Goal: Task Accomplishment & Management: Use online tool/utility

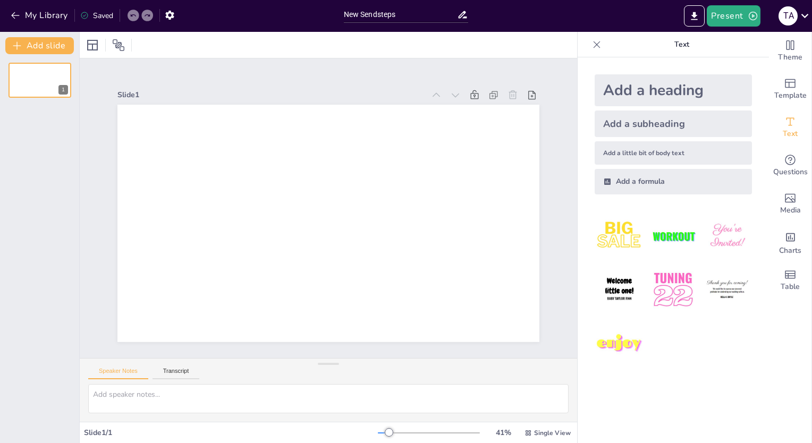
click at [675, 86] on div "Add a heading" at bounding box center [672, 90] width 157 height 32
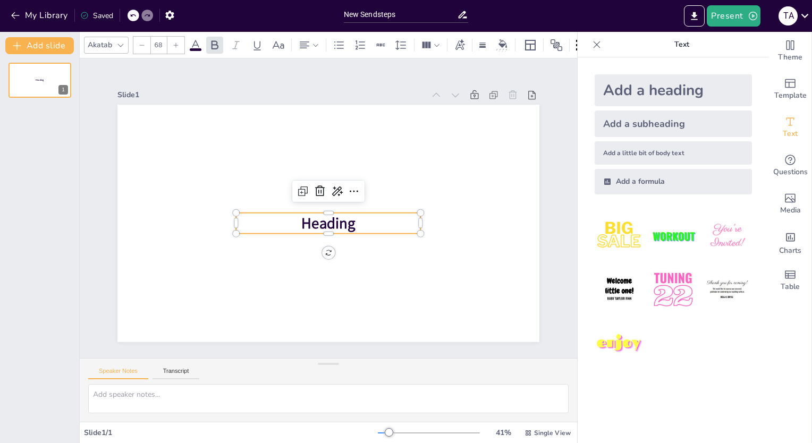
click at [649, 92] on div "Add a heading" at bounding box center [672, 90] width 157 height 32
click at [648, 115] on div "Add a subheading" at bounding box center [672, 123] width 157 height 27
type input "38"
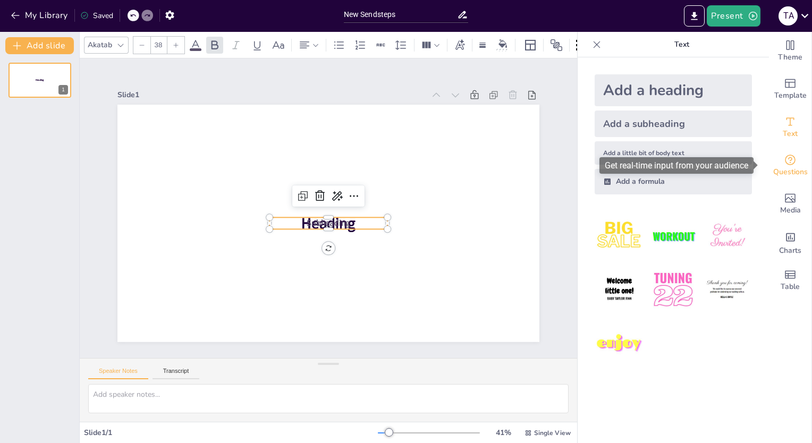
click at [784, 158] on icon "Get real-time input from your audience" at bounding box center [790, 160] width 13 height 13
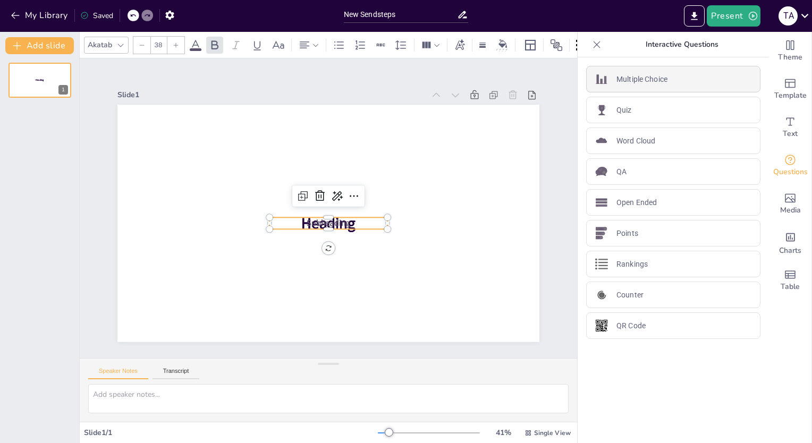
click at [646, 84] on div "Multiple Choice" at bounding box center [673, 79] width 174 height 27
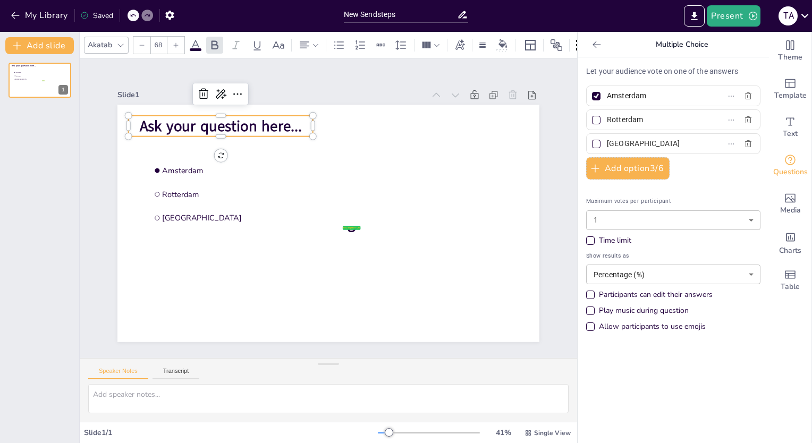
click at [296, 117] on p "Ask your question here..." at bounding box center [221, 125] width 184 height 21
click at [288, 126] on span "Ask your question here..." at bounding box center [221, 126] width 163 height 20
click at [205, 121] on span "Ask your question here..." at bounding box center [221, 126] width 163 height 20
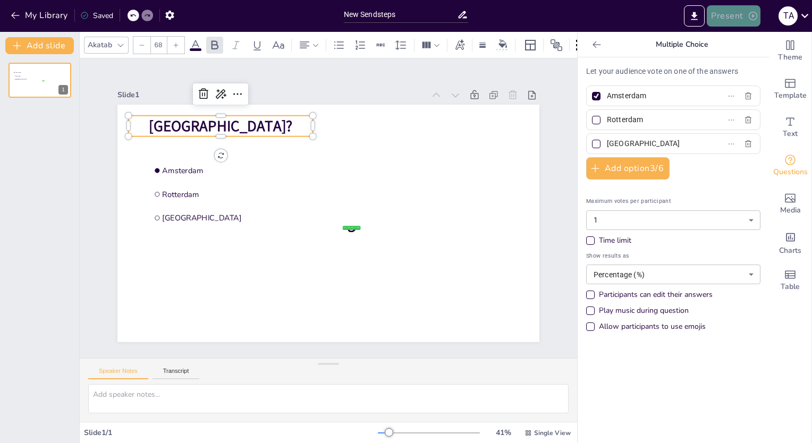
click at [749, 20] on icon "button" at bounding box center [752, 16] width 11 height 11
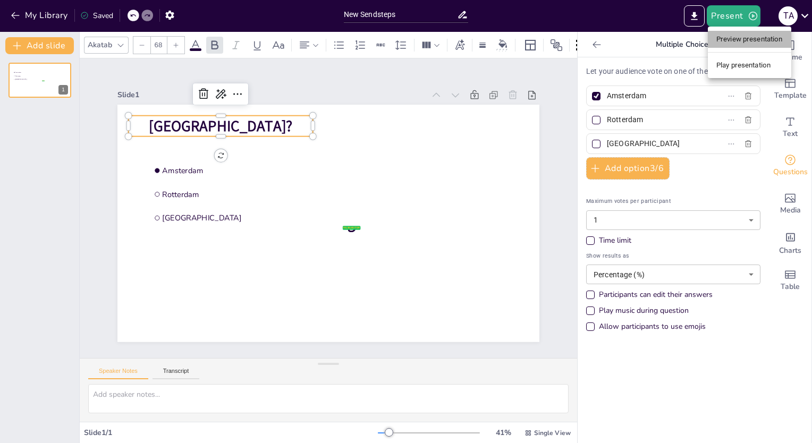
click at [747, 37] on li "Preview presentation" at bounding box center [749, 39] width 83 height 17
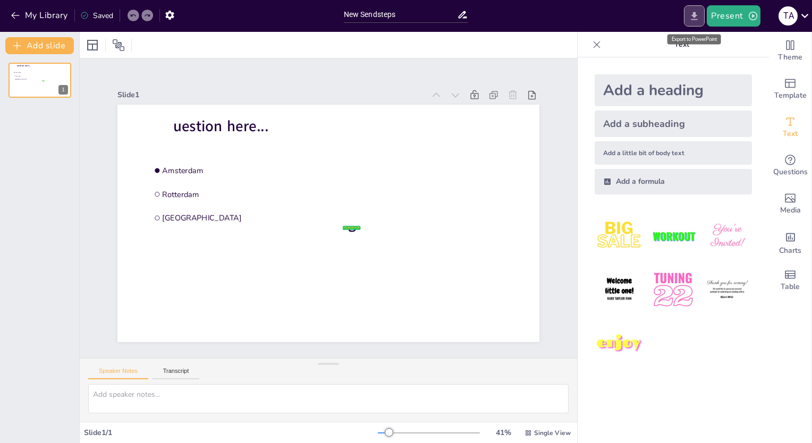
click at [699, 23] on button "Export to PowerPoint" at bounding box center [694, 15] width 21 height 21
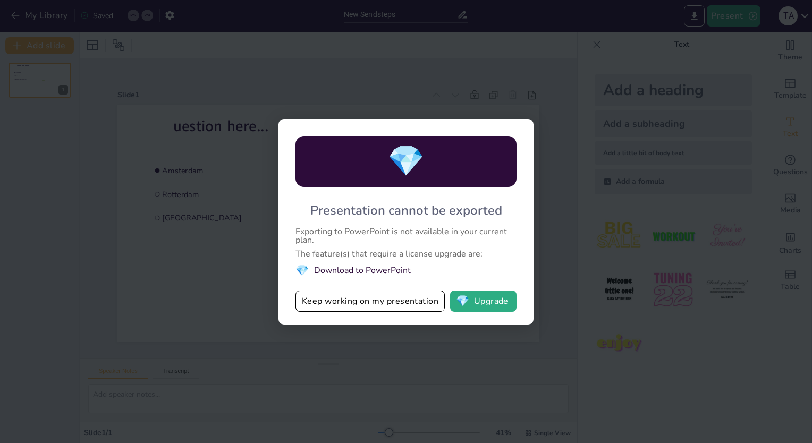
click at [613, 131] on div "💎 Presentation cannot be exported Exporting to PowerPoint is not available in y…" at bounding box center [406, 221] width 812 height 443
click at [353, 299] on button "Keep working on my presentation" at bounding box center [369, 301] width 149 height 21
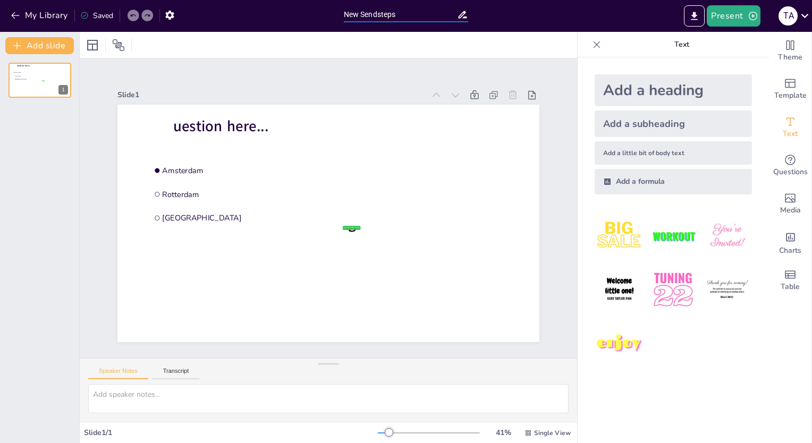
click at [411, 20] on input "New Sendsteps" at bounding box center [401, 14] width 114 height 15
click at [534, 437] on span "Single View" at bounding box center [552, 433] width 37 height 8
click at [169, 17] on icon "button" at bounding box center [169, 15] width 8 height 9
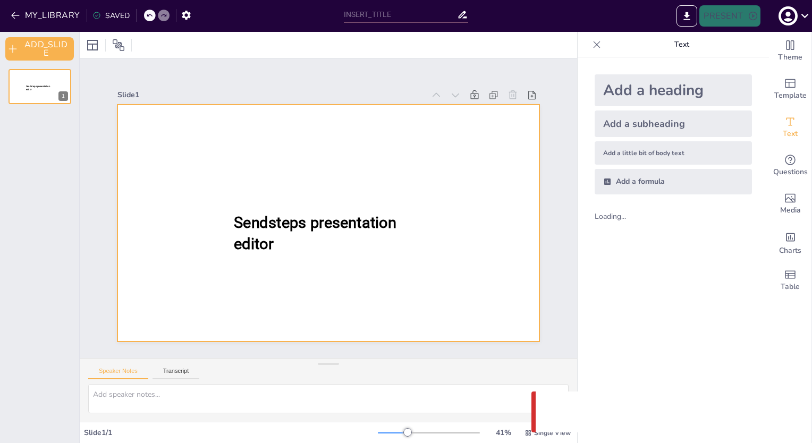
type input "New Sendsteps"
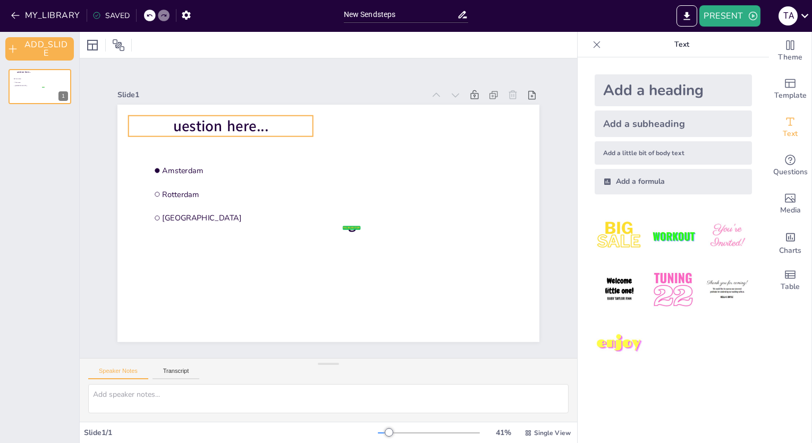
click at [155, 120] on p "uestion here..." at bounding box center [221, 125] width 184 height 21
click at [802, 16] on icon at bounding box center [804, 15] width 14 height 14
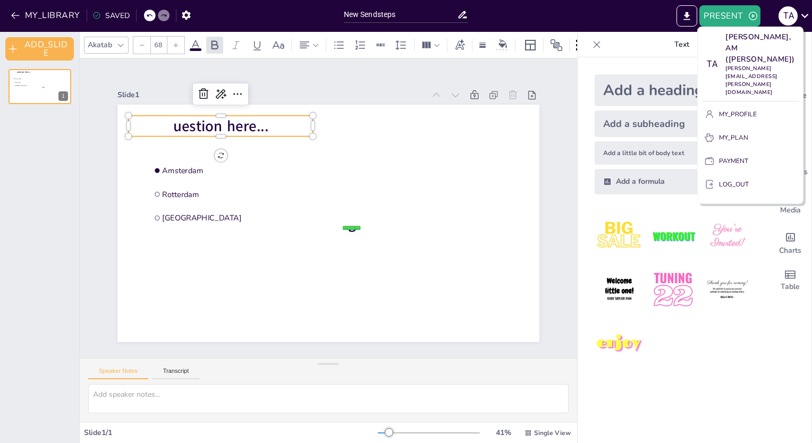
click at [652, 14] on div at bounding box center [406, 221] width 812 height 443
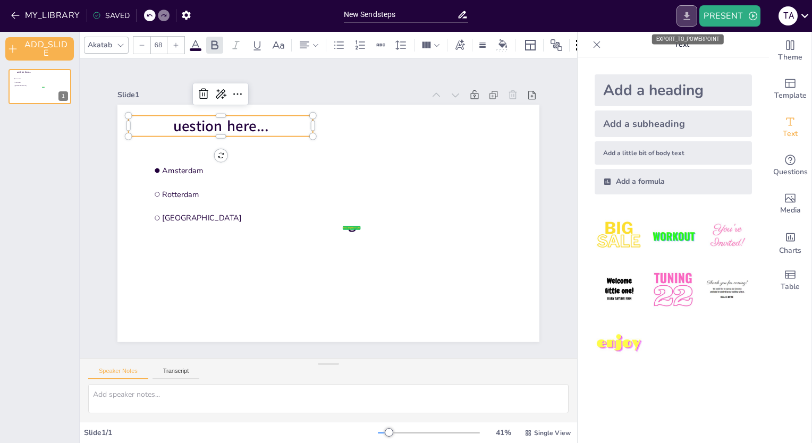
click at [684, 25] on button "EXPORT_TO_POWERPOINT" at bounding box center [686, 15] width 21 height 21
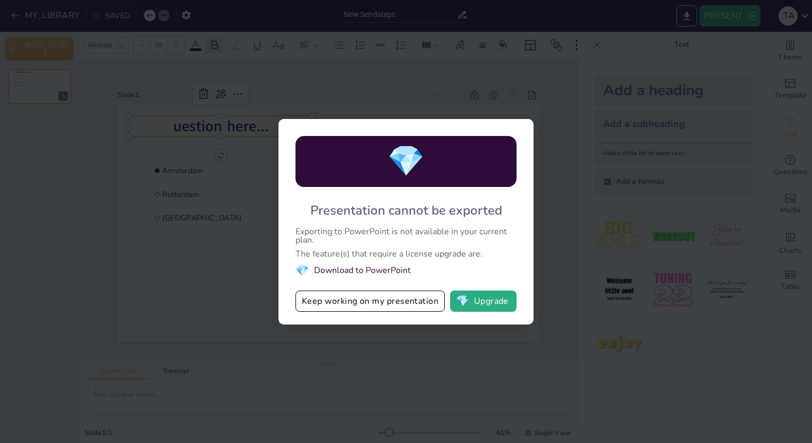
click at [546, 209] on div "💎 Presentation cannot be exported Exporting to PowerPoint is not available in y…" at bounding box center [406, 221] width 812 height 443
click at [326, 302] on button "Keep working on my presentation" at bounding box center [369, 301] width 149 height 21
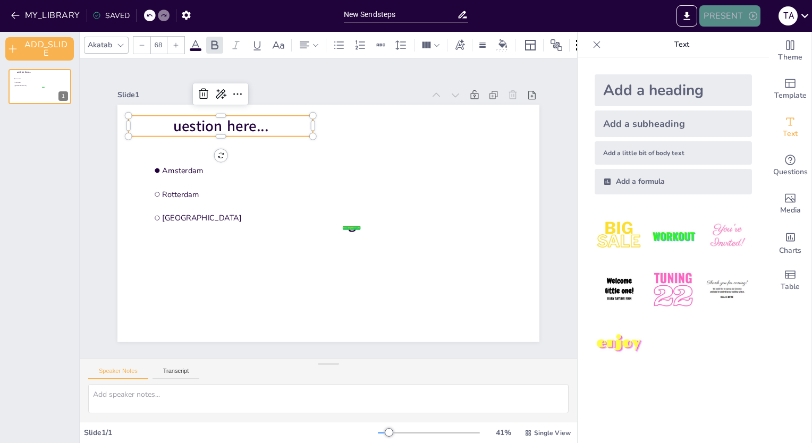
click at [737, 24] on button "PRESENT" at bounding box center [729, 15] width 61 height 21
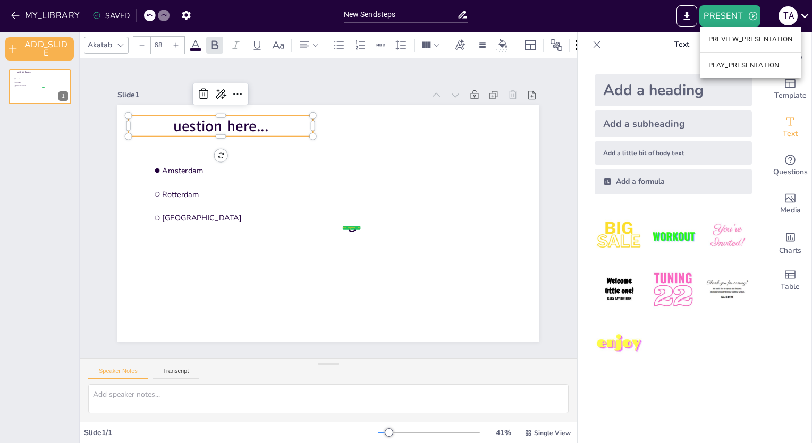
click at [733, 40] on li "PREVIEW_PRESENTATION" at bounding box center [750, 39] width 101 height 17
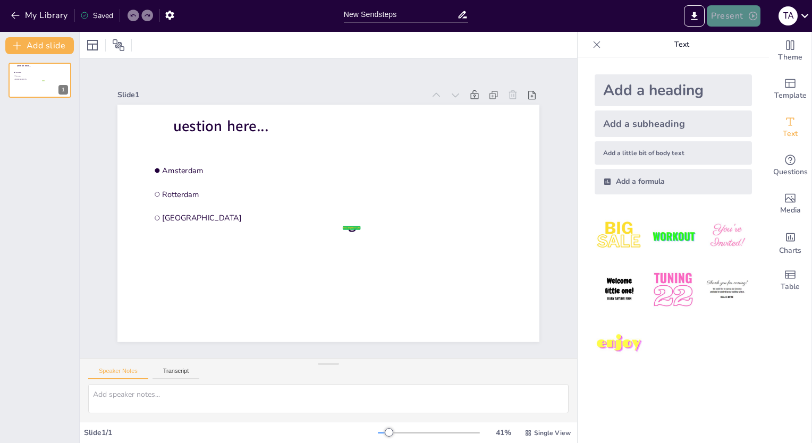
click at [722, 21] on button "Present" at bounding box center [733, 15] width 53 height 21
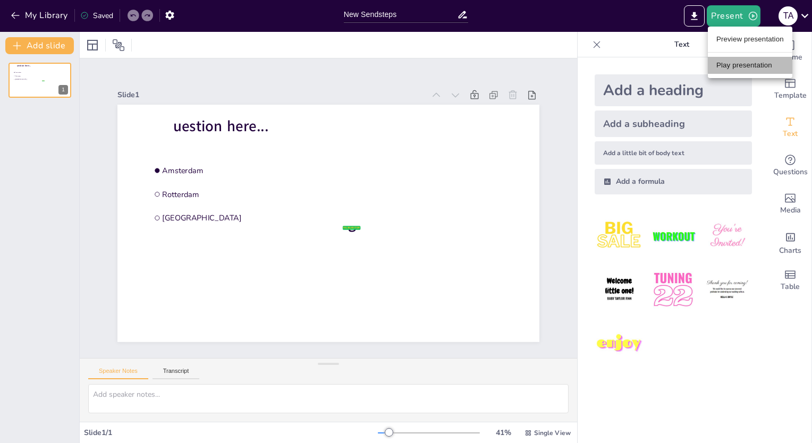
click at [725, 65] on li "Play presentation" at bounding box center [750, 65] width 84 height 17
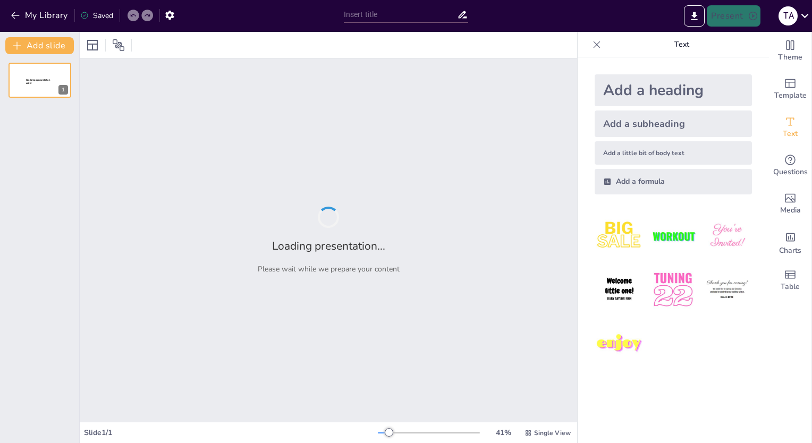
type input "New Sendsteps"
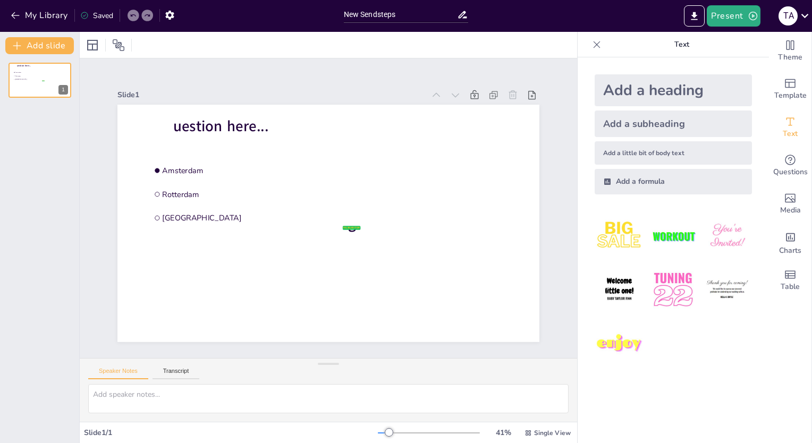
click at [662, 92] on div "Add a heading" at bounding box center [672, 90] width 157 height 32
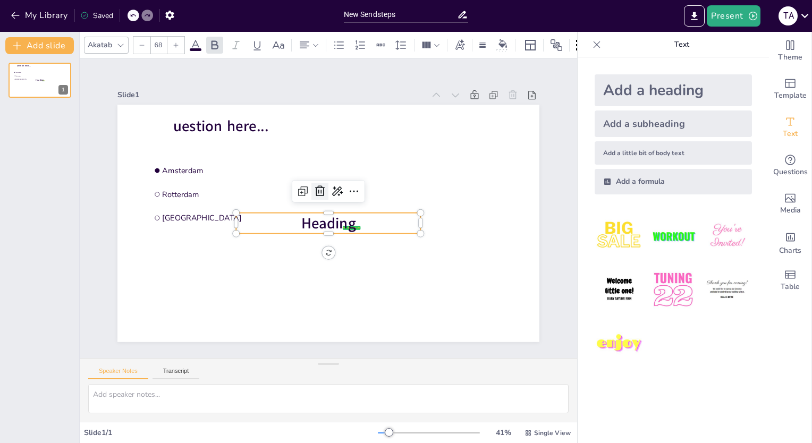
click at [316, 188] on icon at bounding box center [320, 191] width 10 height 11
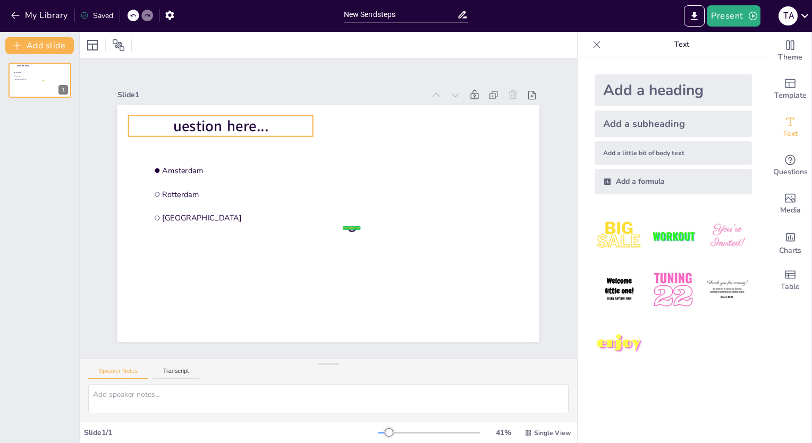
click at [195, 118] on span "uestion here..." at bounding box center [220, 126] width 95 height 20
click at [265, 121] on p "uestion here..." at bounding box center [221, 125] width 184 height 21
click at [258, 124] on span "uestion here..." at bounding box center [220, 126] width 95 height 20
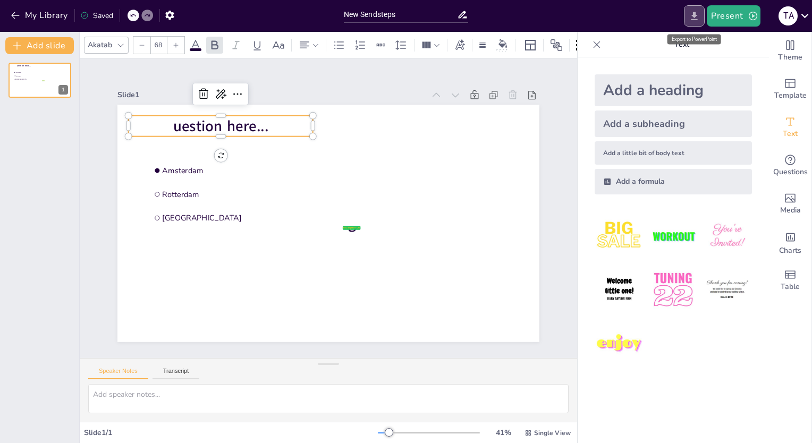
click at [702, 17] on button "Export to PowerPoint" at bounding box center [694, 15] width 21 height 21
click at [172, 14] on icon "button" at bounding box center [169, 15] width 8 height 9
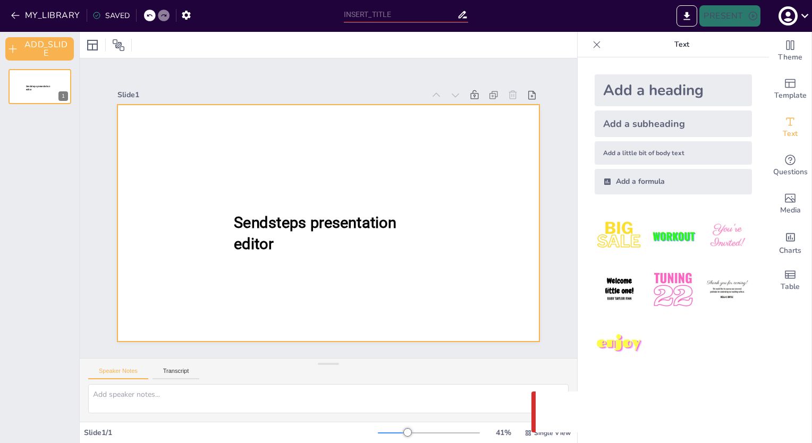
type input "New Sendsteps"
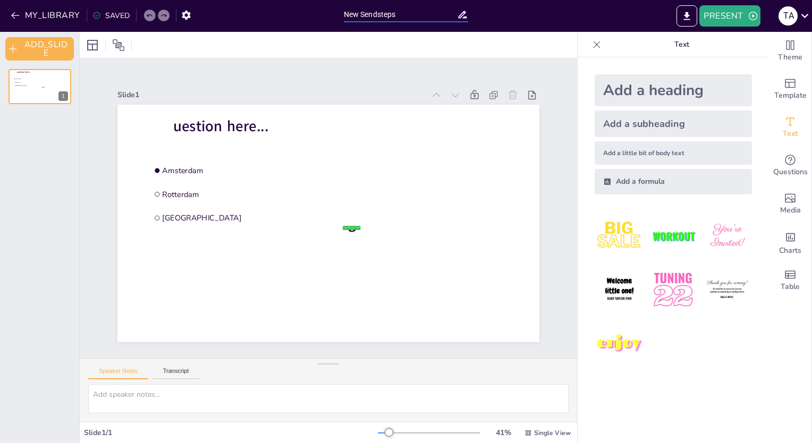
click at [423, 15] on input "New Sendsteps" at bounding box center [401, 14] width 114 height 15
click at [593, 387] on div "Add a heading Add a subheading Add a little bit of body text Add a formula" at bounding box center [672, 250] width 191 height 386
click at [43, 14] on button "MY_LIBRARY" at bounding box center [46, 15] width 76 height 17
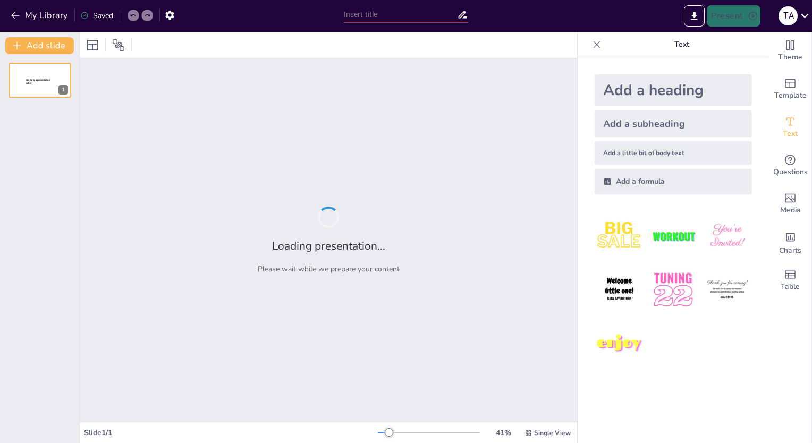
type input "New Sendsteps"
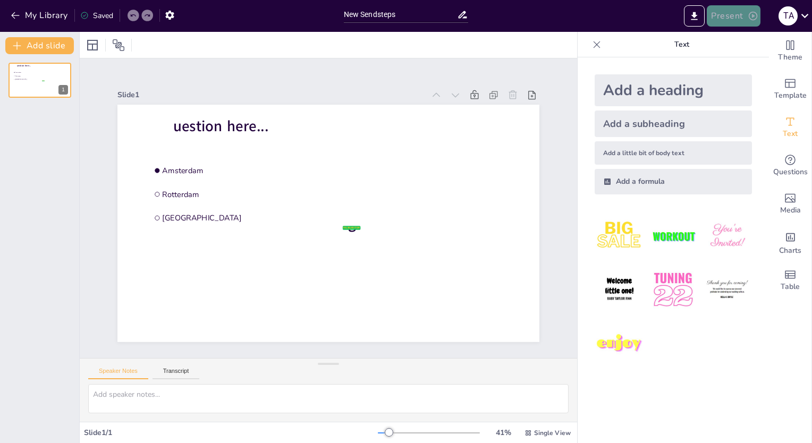
click at [731, 11] on button "Present" at bounding box center [733, 15] width 53 height 21
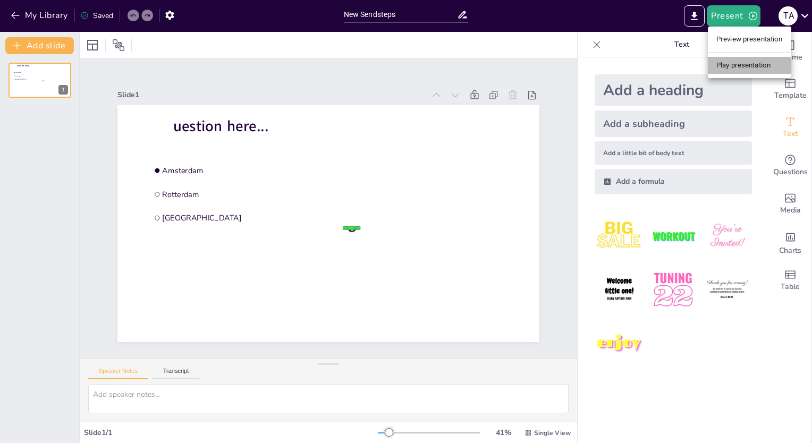
click at [729, 62] on li "Play presentation" at bounding box center [749, 65] width 83 height 17
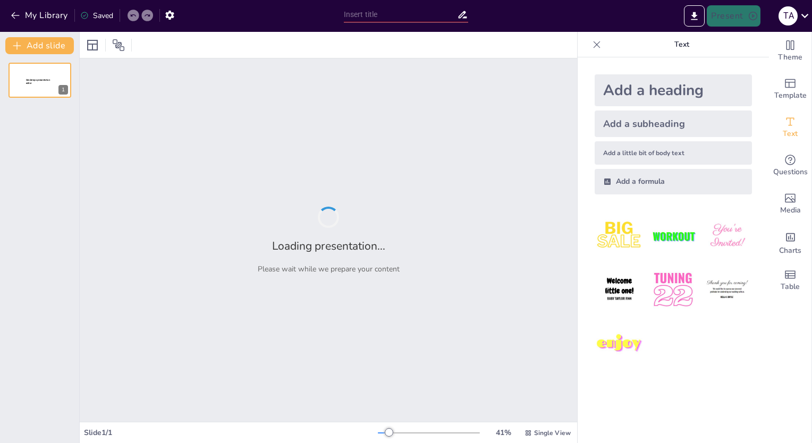
type input "New Sendsteps"
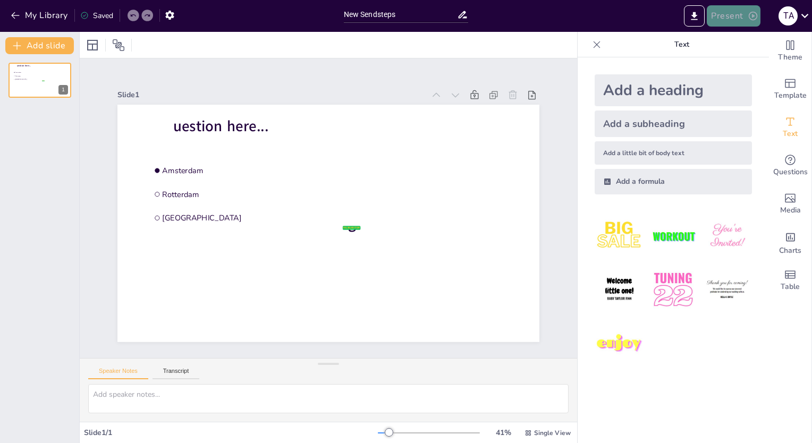
click at [742, 18] on button "Present" at bounding box center [733, 15] width 53 height 21
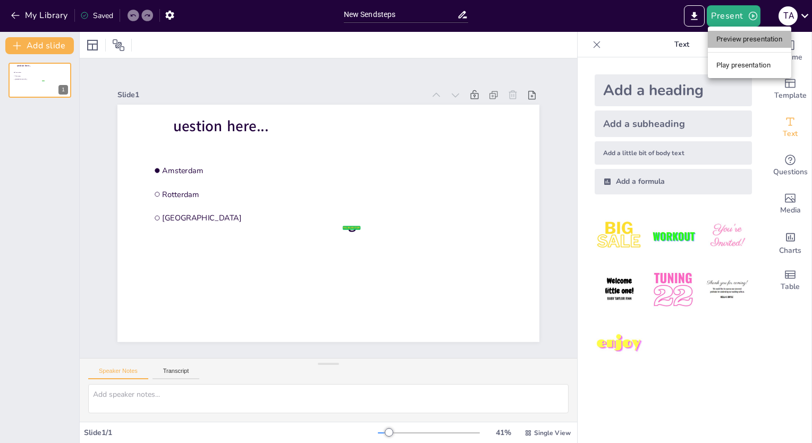
click at [756, 40] on li "Preview presentation" at bounding box center [749, 39] width 83 height 17
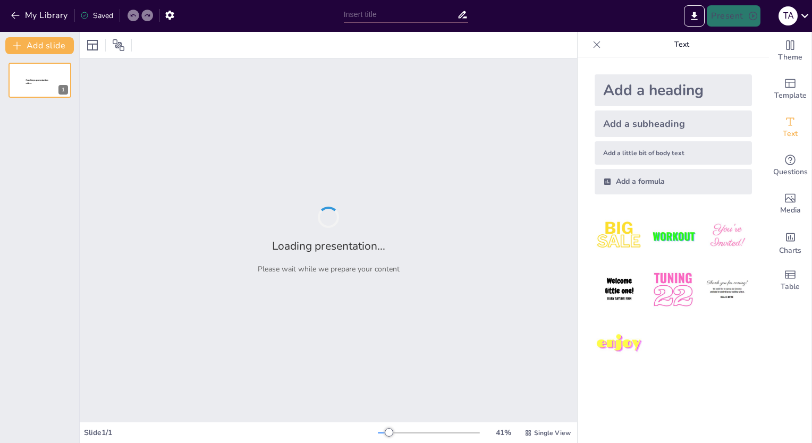
type input "New Sendsteps"
